Goal: Navigation & Orientation: Find specific page/section

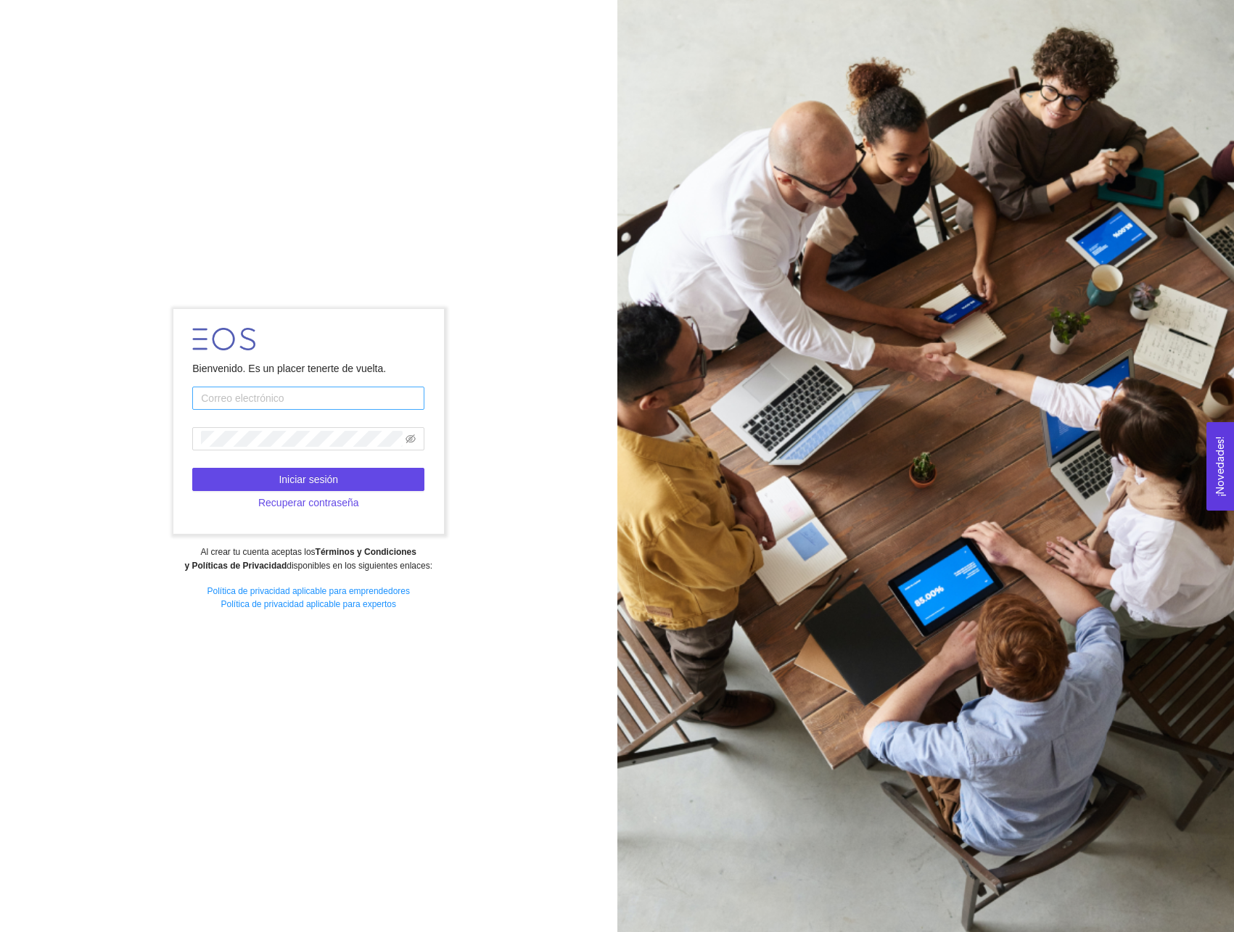
click at [283, 399] on input "text" at bounding box center [308, 398] width 232 height 23
type input "[PERSON_NAME][EMAIL_ADDRESS][DOMAIN_NAME]"
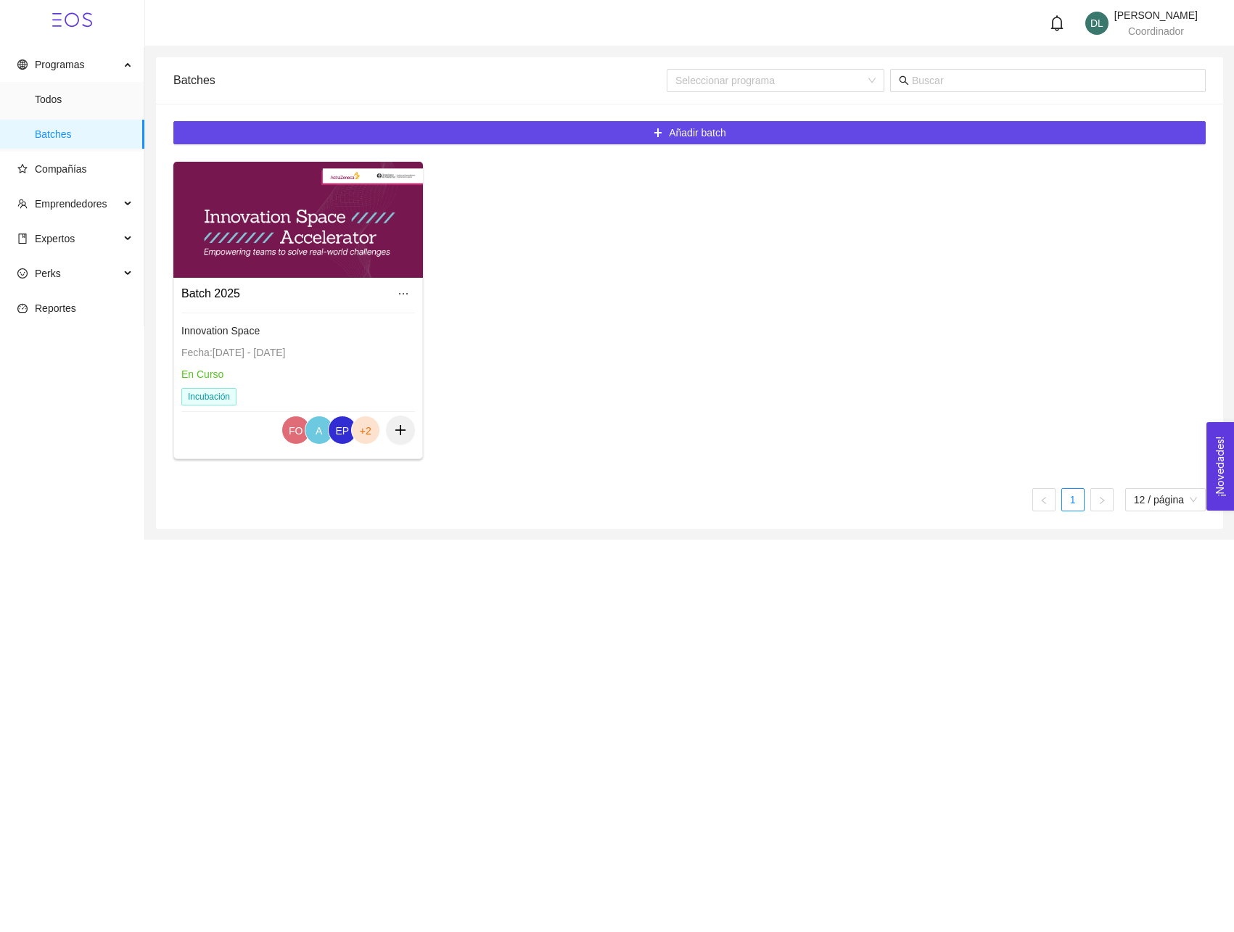
click at [235, 340] on div "Innovation Space Fecha: [DATE] - [DATE] En Curso Incubación" at bounding box center [298, 364] width 234 height 103
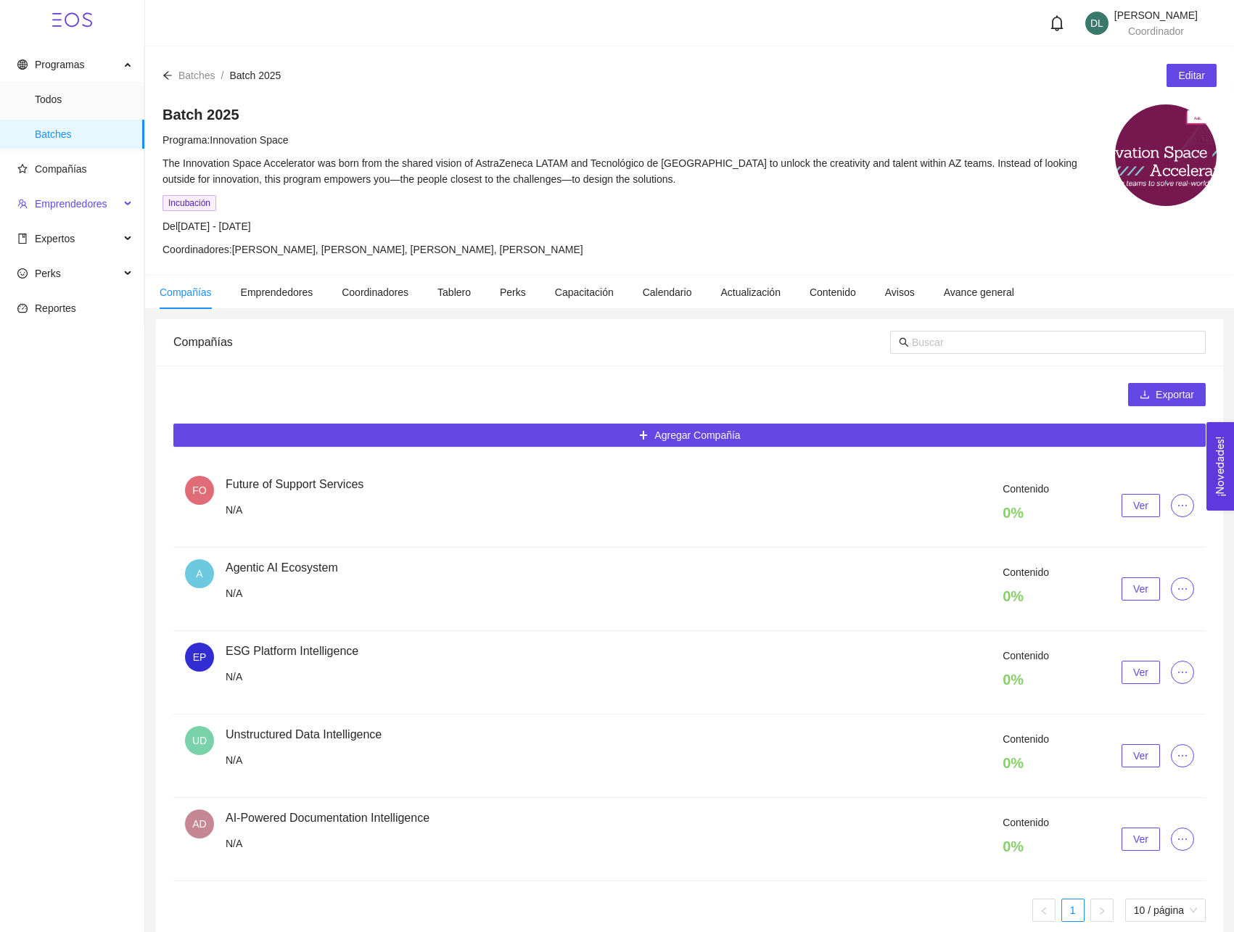
click at [91, 207] on span "Emprendedores" at bounding box center [71, 204] width 73 height 12
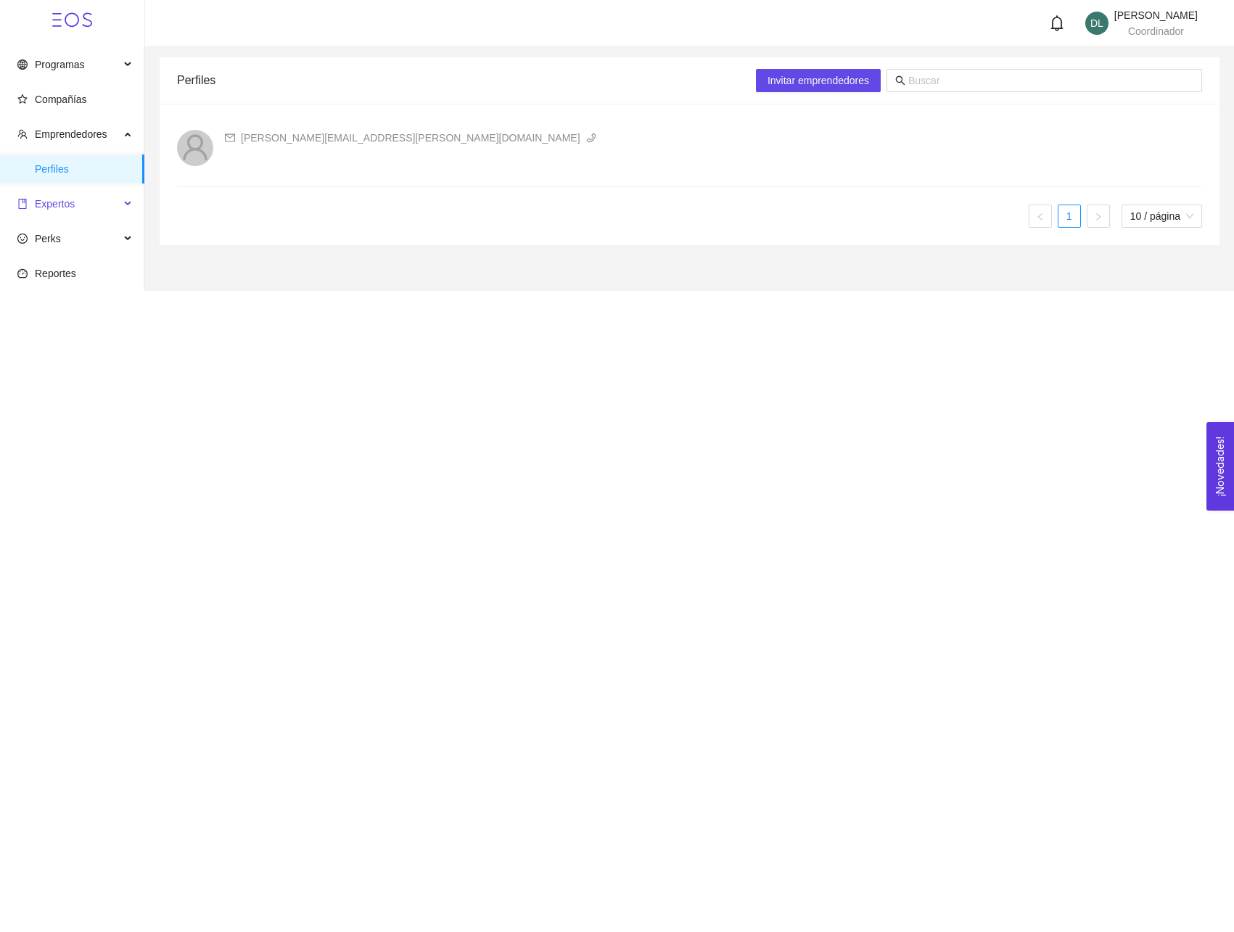
click at [98, 208] on span "Expertos" at bounding box center [68, 203] width 102 height 29
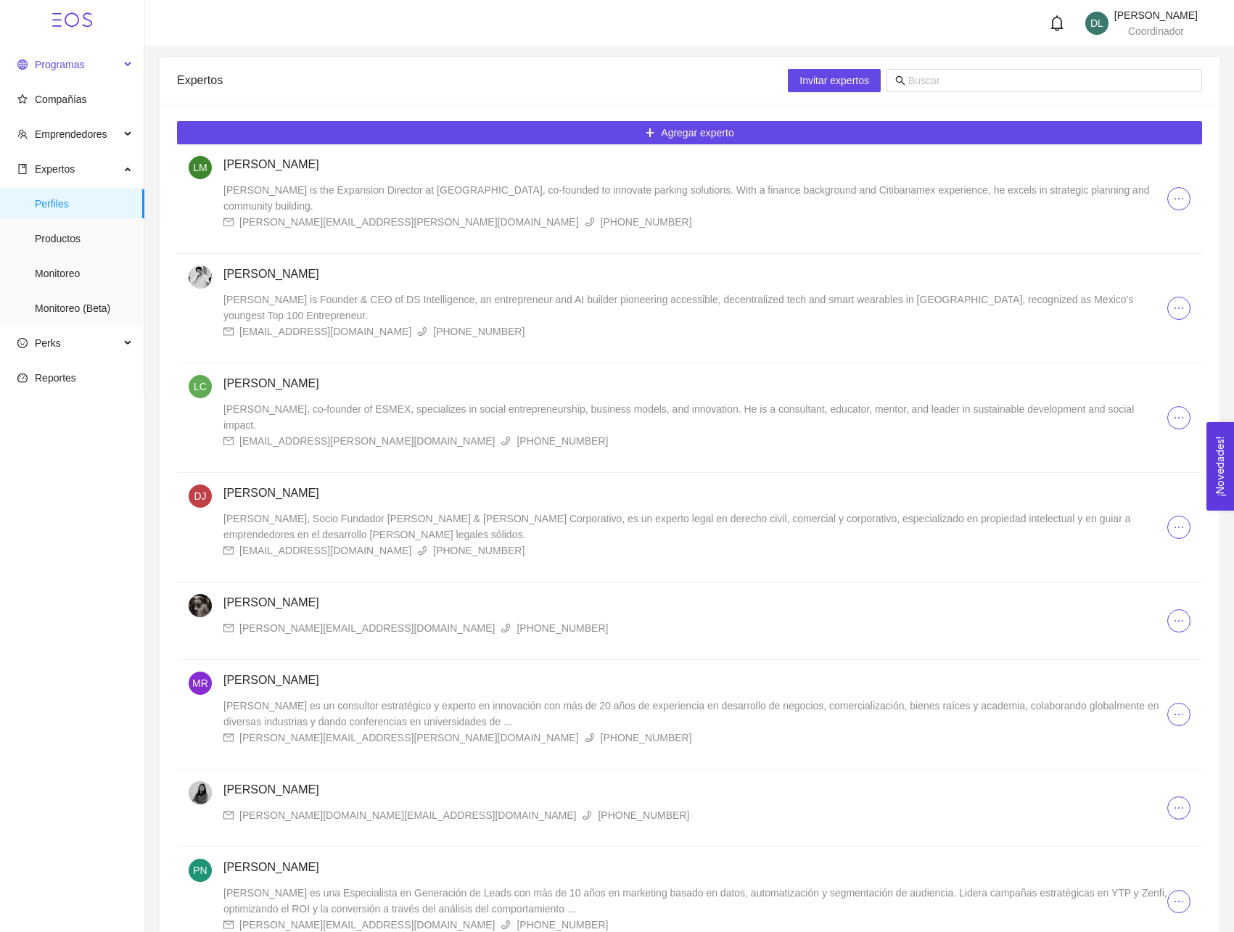
click at [66, 64] on span "Programas" at bounding box center [59, 65] width 49 height 12
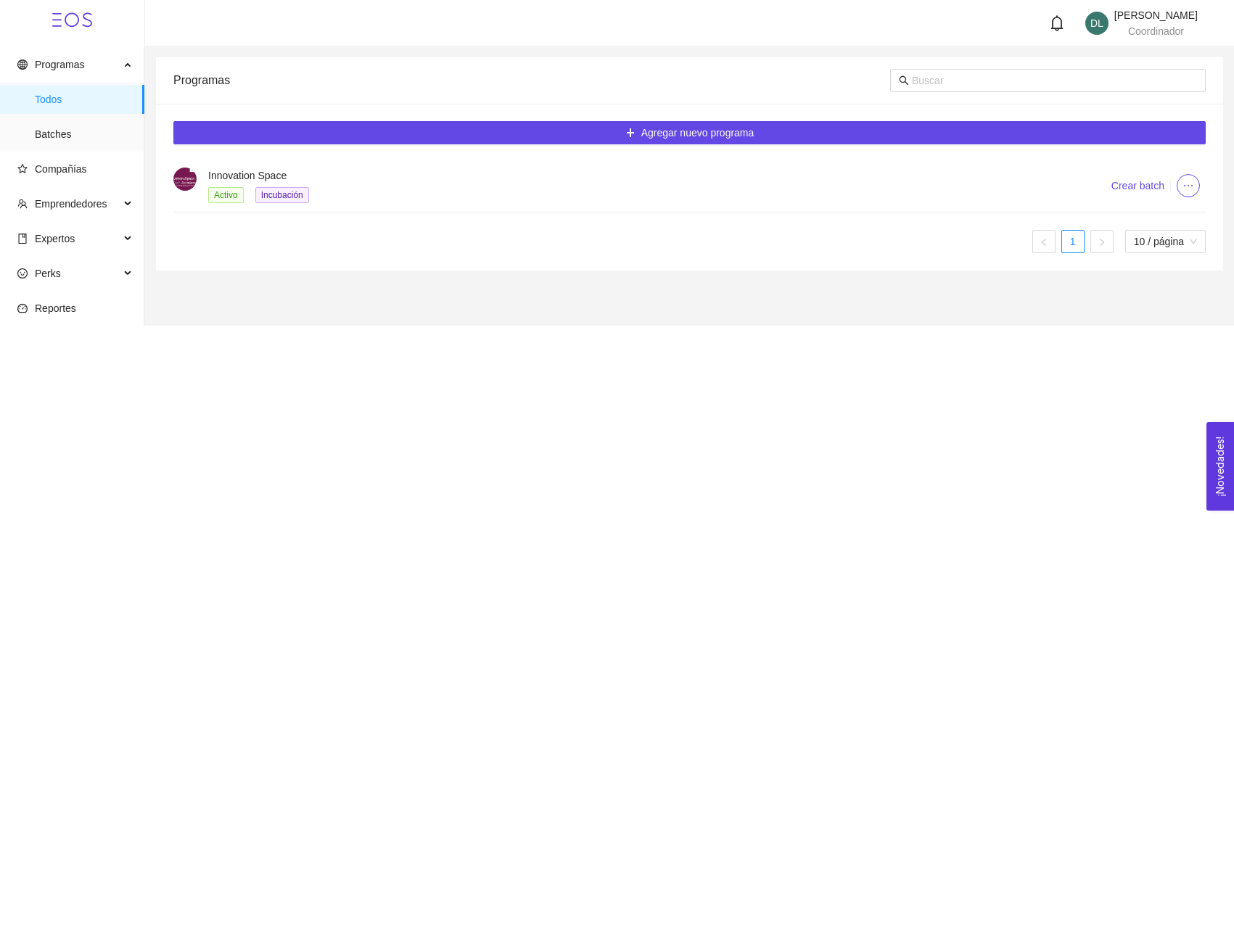
click at [367, 189] on div "Activo Incubación" at bounding box center [642, 194] width 868 height 17
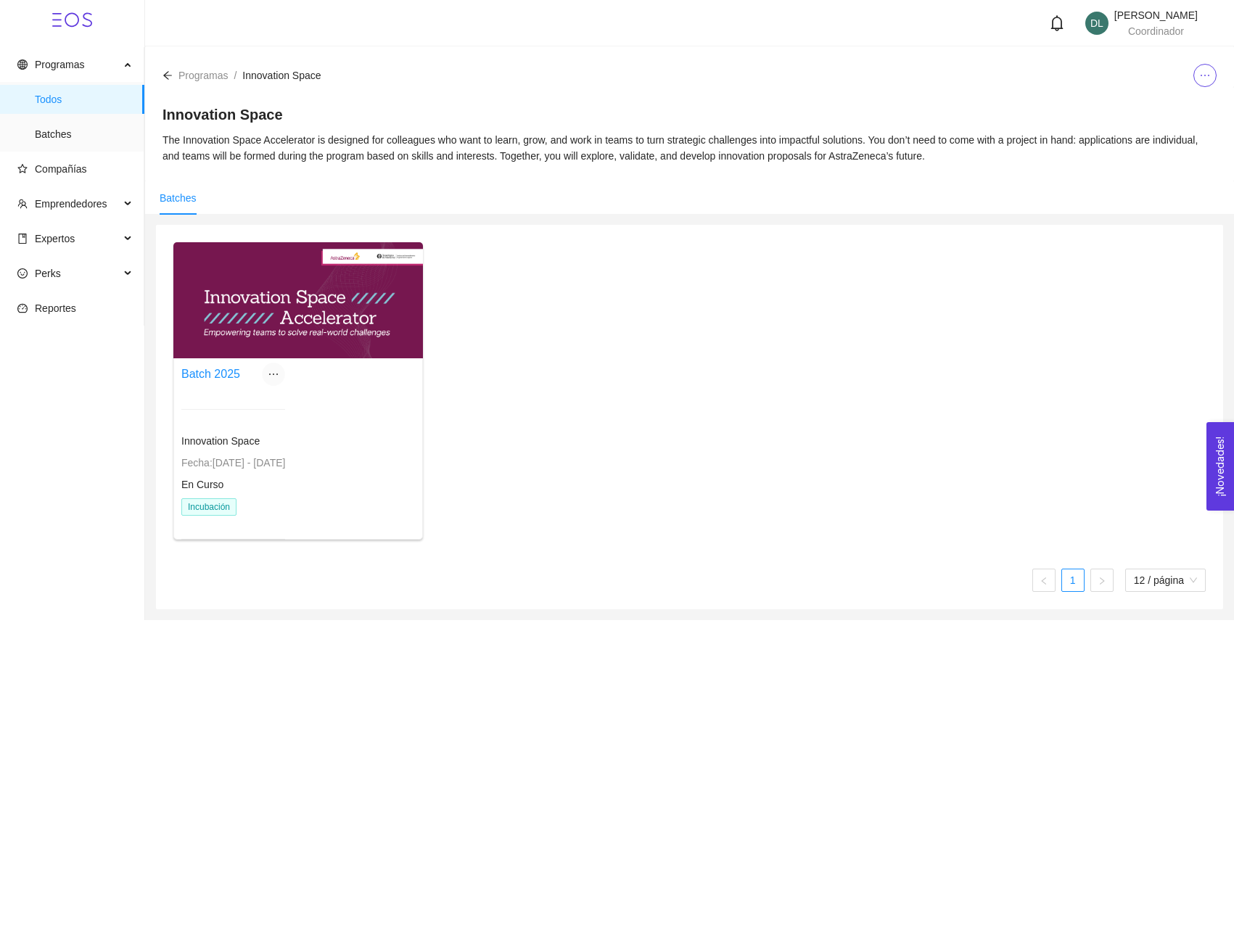
click at [284, 369] on span "ellipsis" at bounding box center [274, 375] width 22 height 12
click at [337, 334] on div at bounding box center [298, 300] width 250 height 116
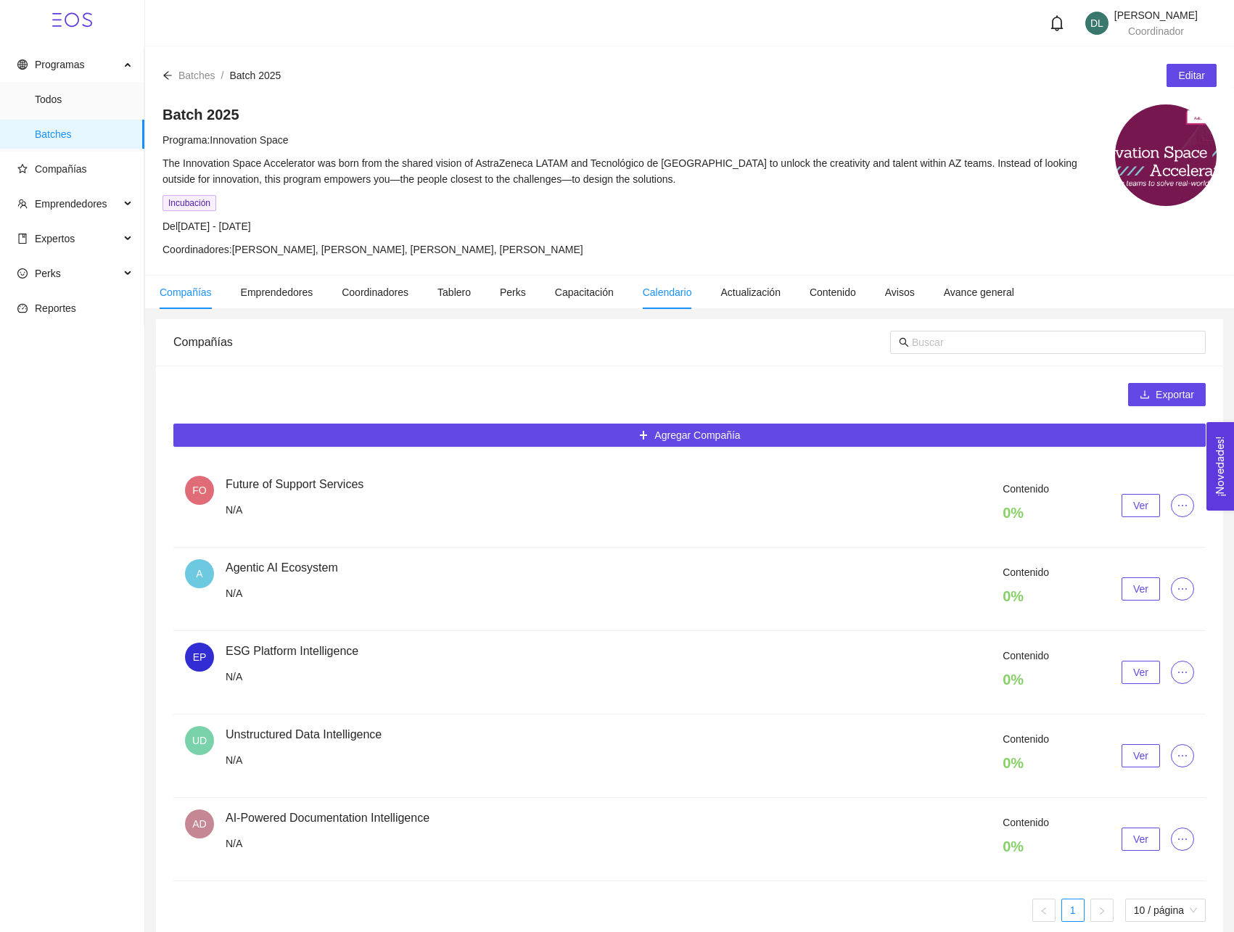
click at [689, 290] on span "Calendario" at bounding box center [667, 293] width 49 height 12
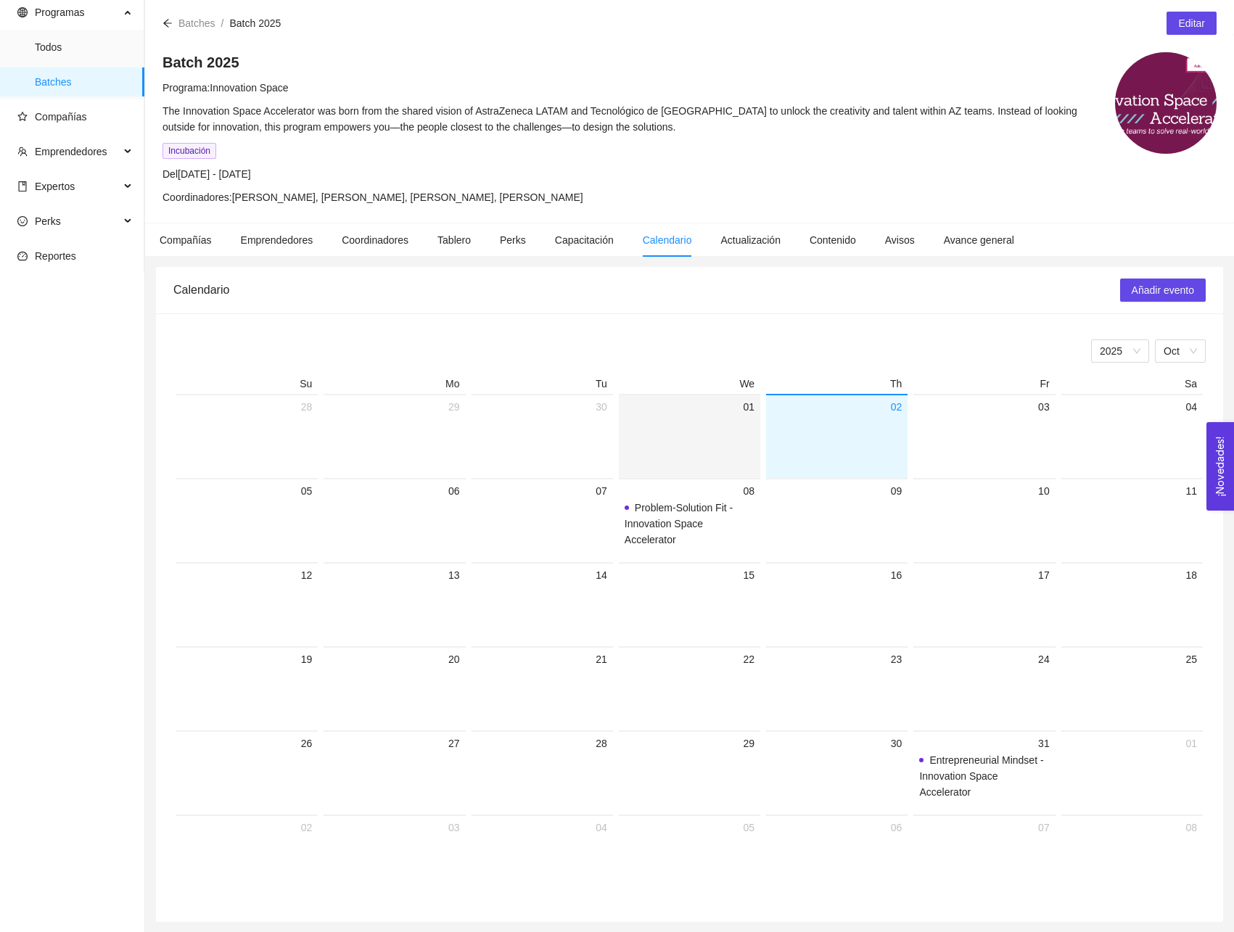
scroll to position [53, 0]
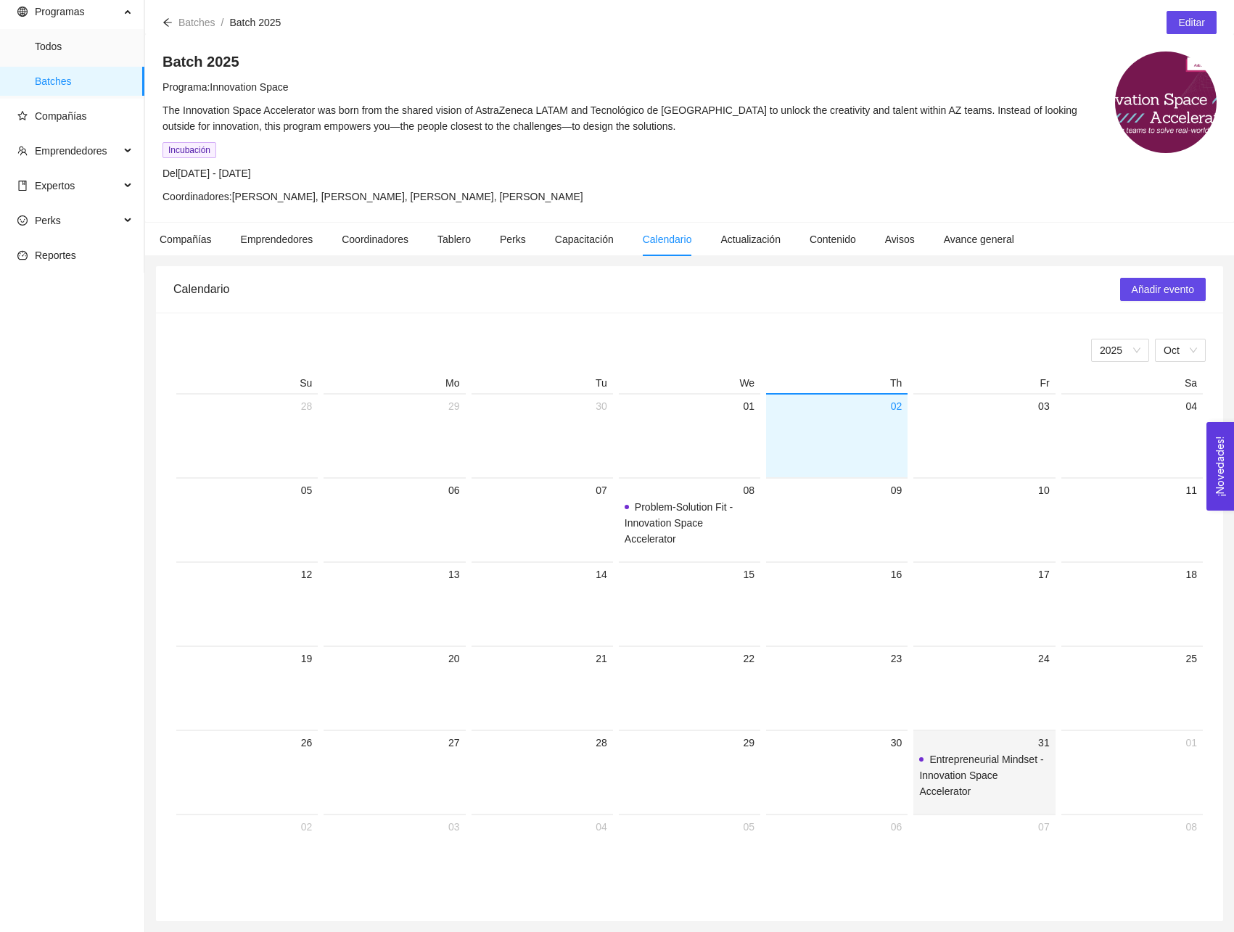
click at [919, 759] on span at bounding box center [921, 760] width 4 height 4
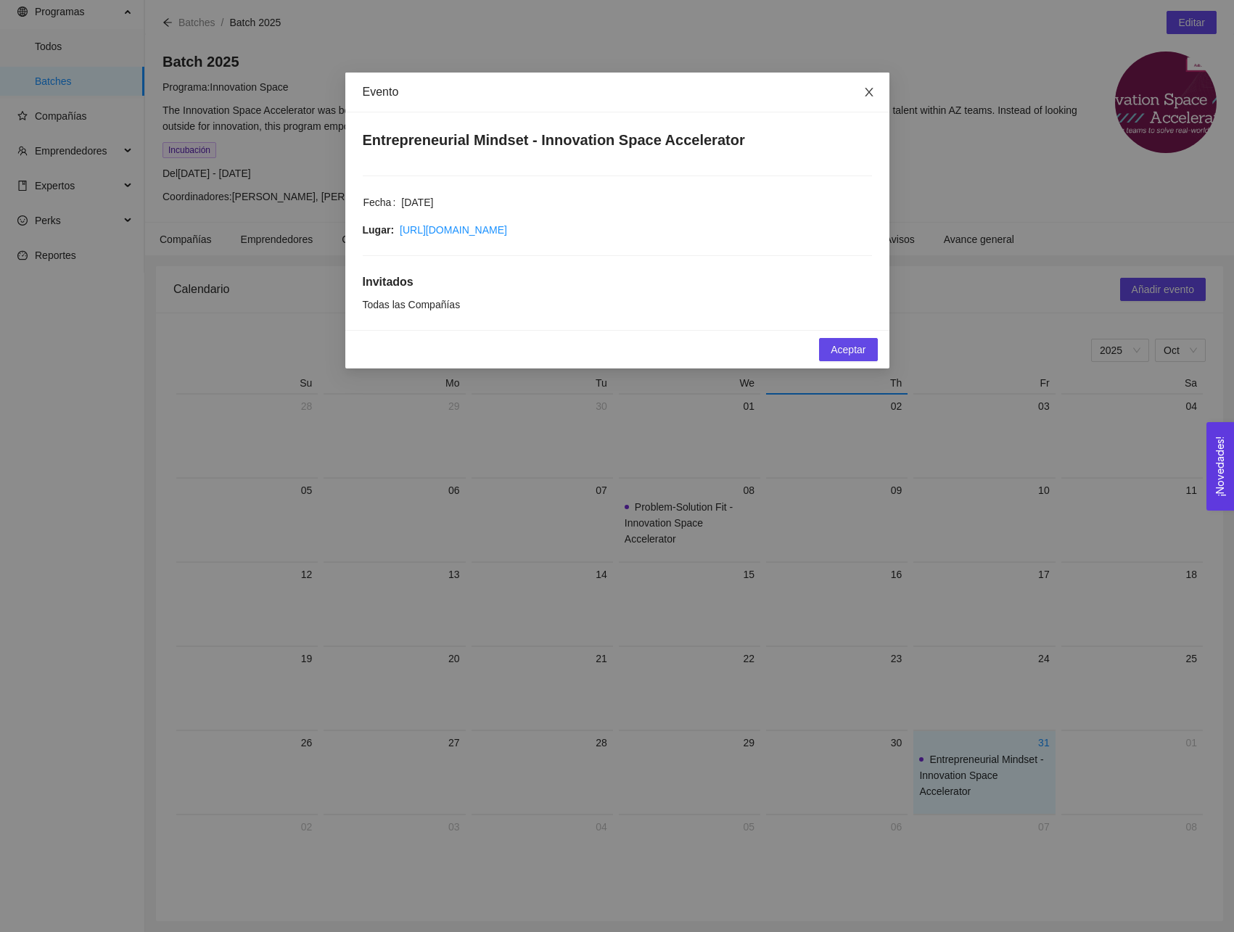
click at [866, 92] on icon "close" at bounding box center [870, 92] width 12 height 12
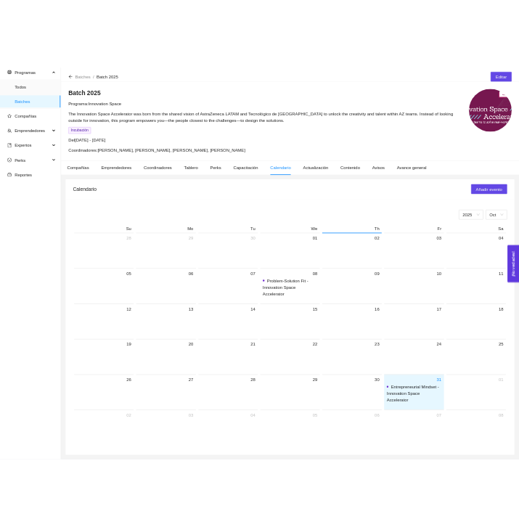
scroll to position [52, 0]
